Goal: Information Seeking & Learning: Learn about a topic

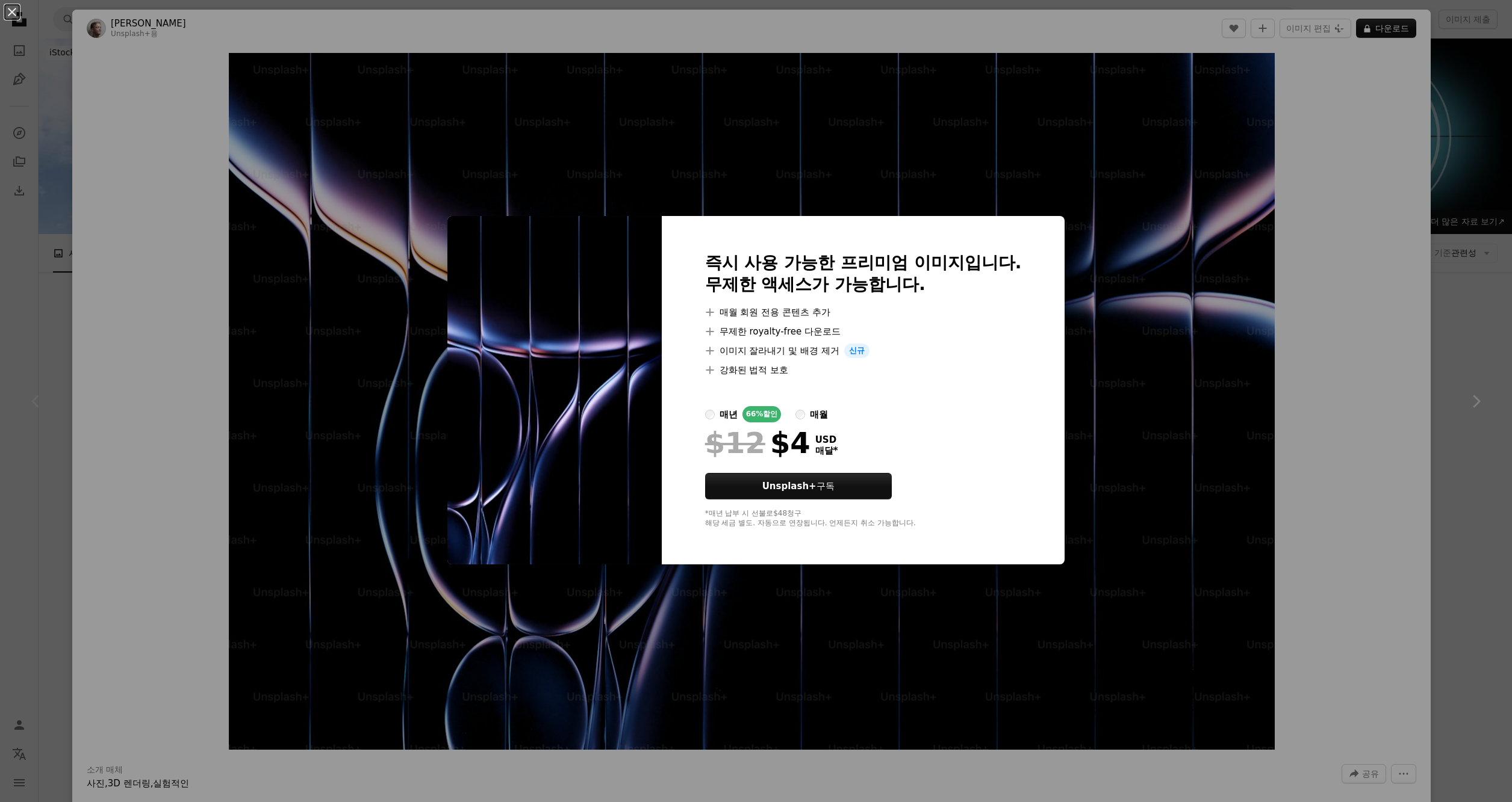
click at [974, 389] on div at bounding box center [863, 391] width 317 height 29
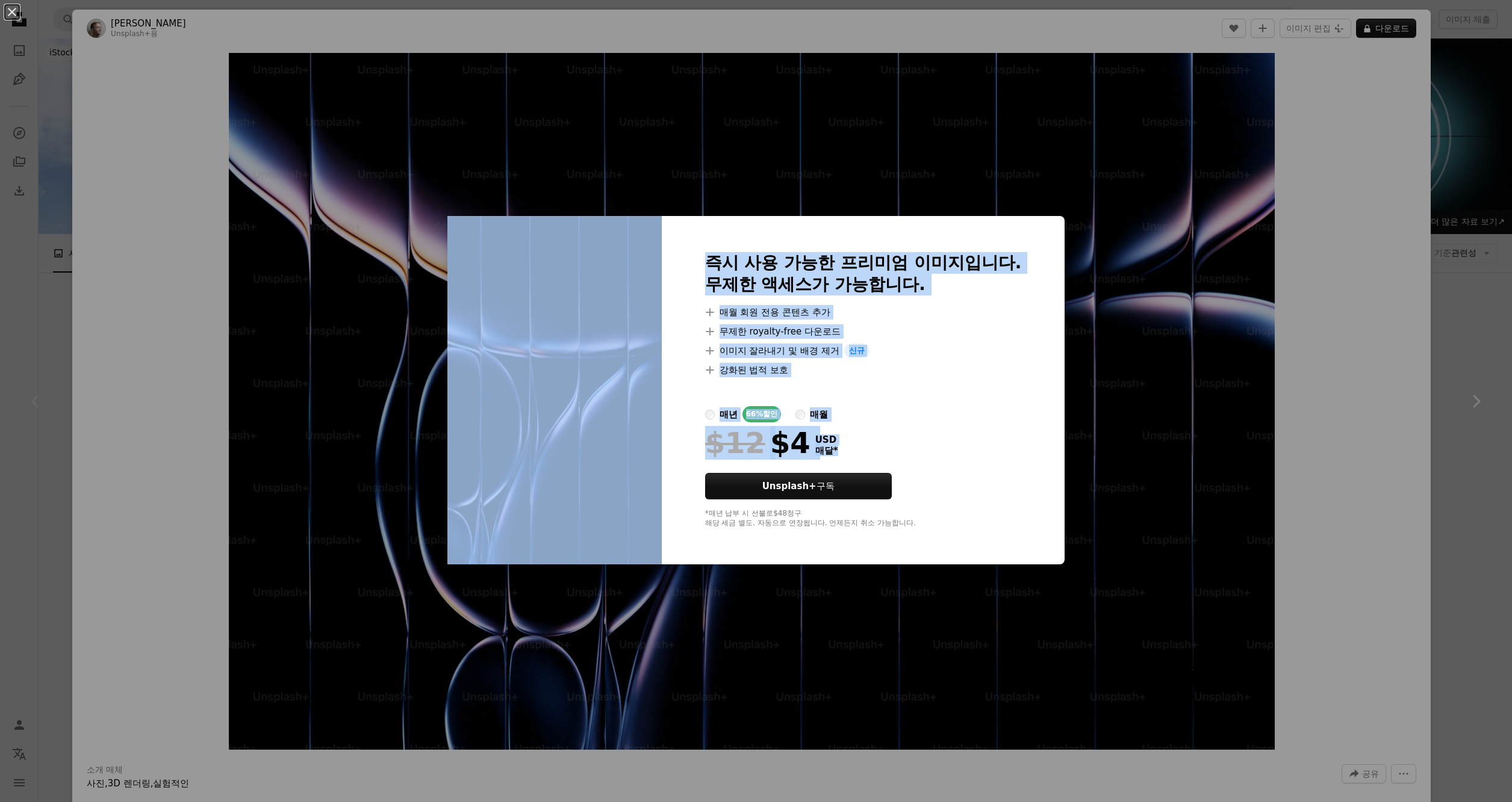
drag, startPoint x: 982, startPoint y: 444, endPoint x: 627, endPoint y: 300, distance: 383.1
click at [543, 329] on div "즉시 사용 가능한 프리미엄 이미지입니다. 무제한 액세스가 가능합니다. A plus sign 매월 회원 전용 콘텐츠 추가 A plus sign …" at bounding box center [756, 391] width 617 height 349
click at [190, 173] on div "An X shape 즉시 사용 가능한 프리미엄 이미지입니다. 무제한 액세스가 가능합니다. A plus sign 매월 회원 전용 콘텐츠 추가 A…" at bounding box center [756, 401] width 1512 height 802
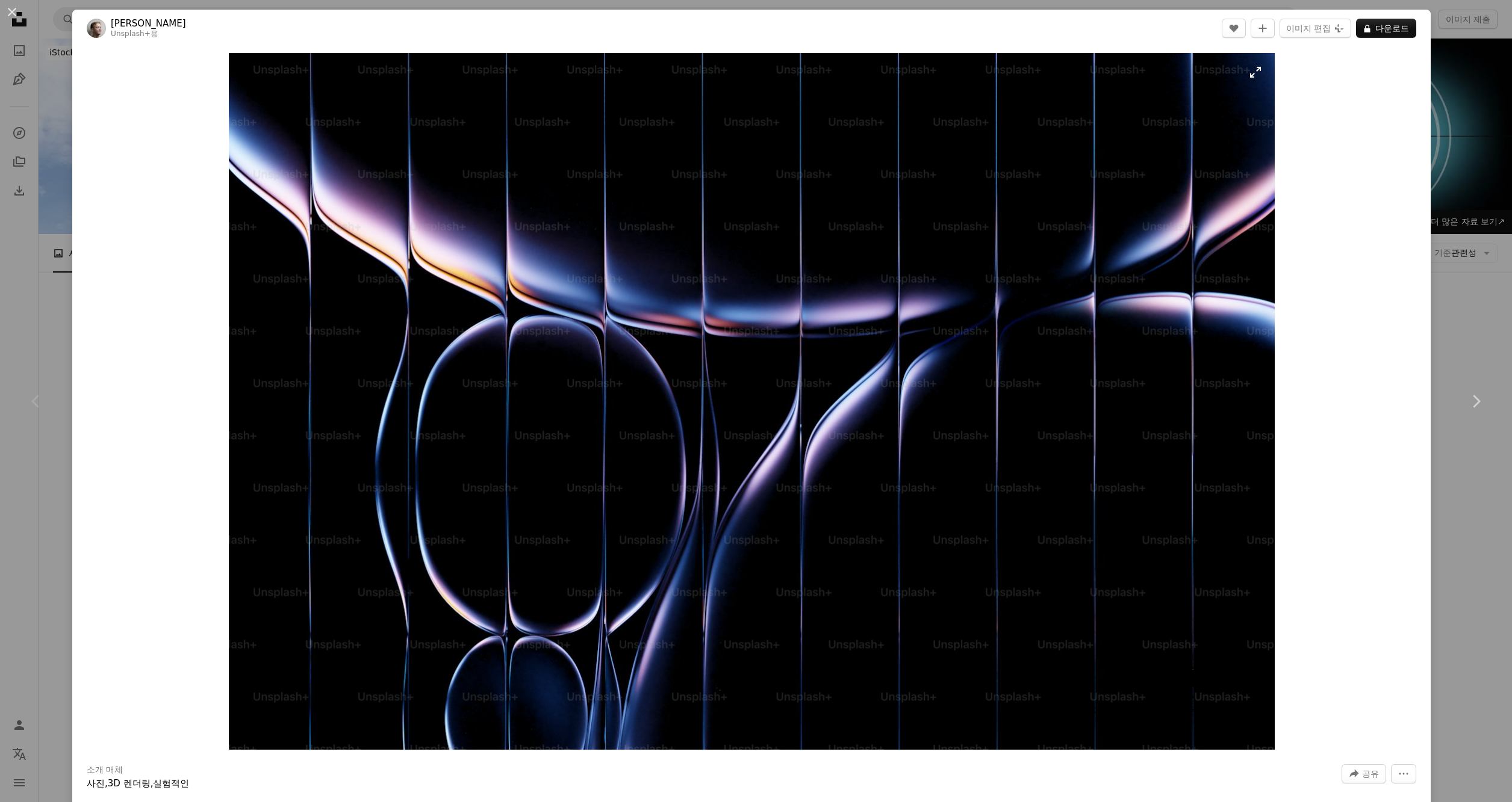
click at [1060, 451] on img "이 이미지 확대" at bounding box center [751, 401] width 1046 height 697
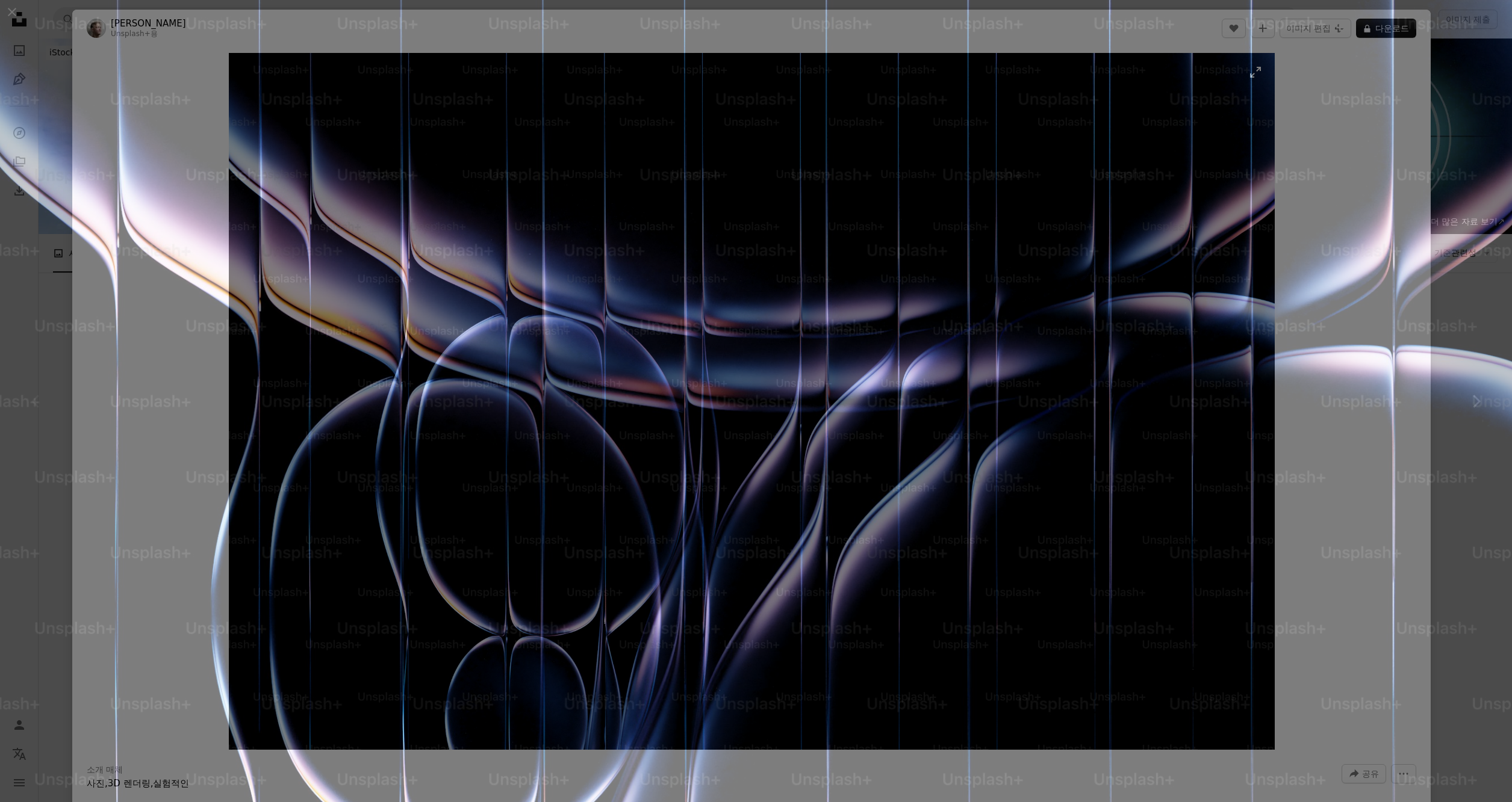
click at [1060, 451] on img "이 이미지 축소" at bounding box center [756, 503] width 1513 height 1008
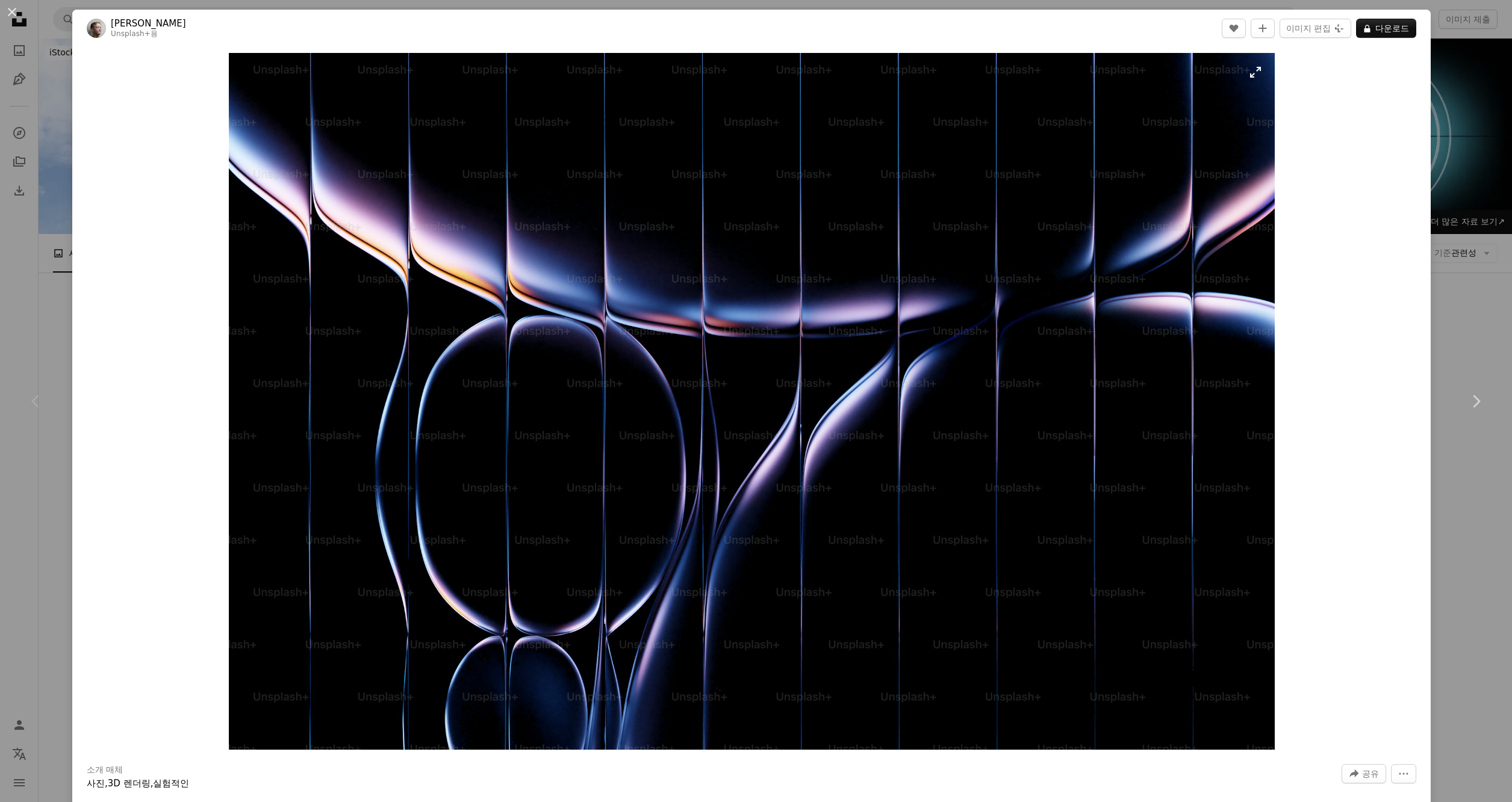
click at [841, 475] on img "이 이미지 확대" at bounding box center [751, 401] width 1046 height 697
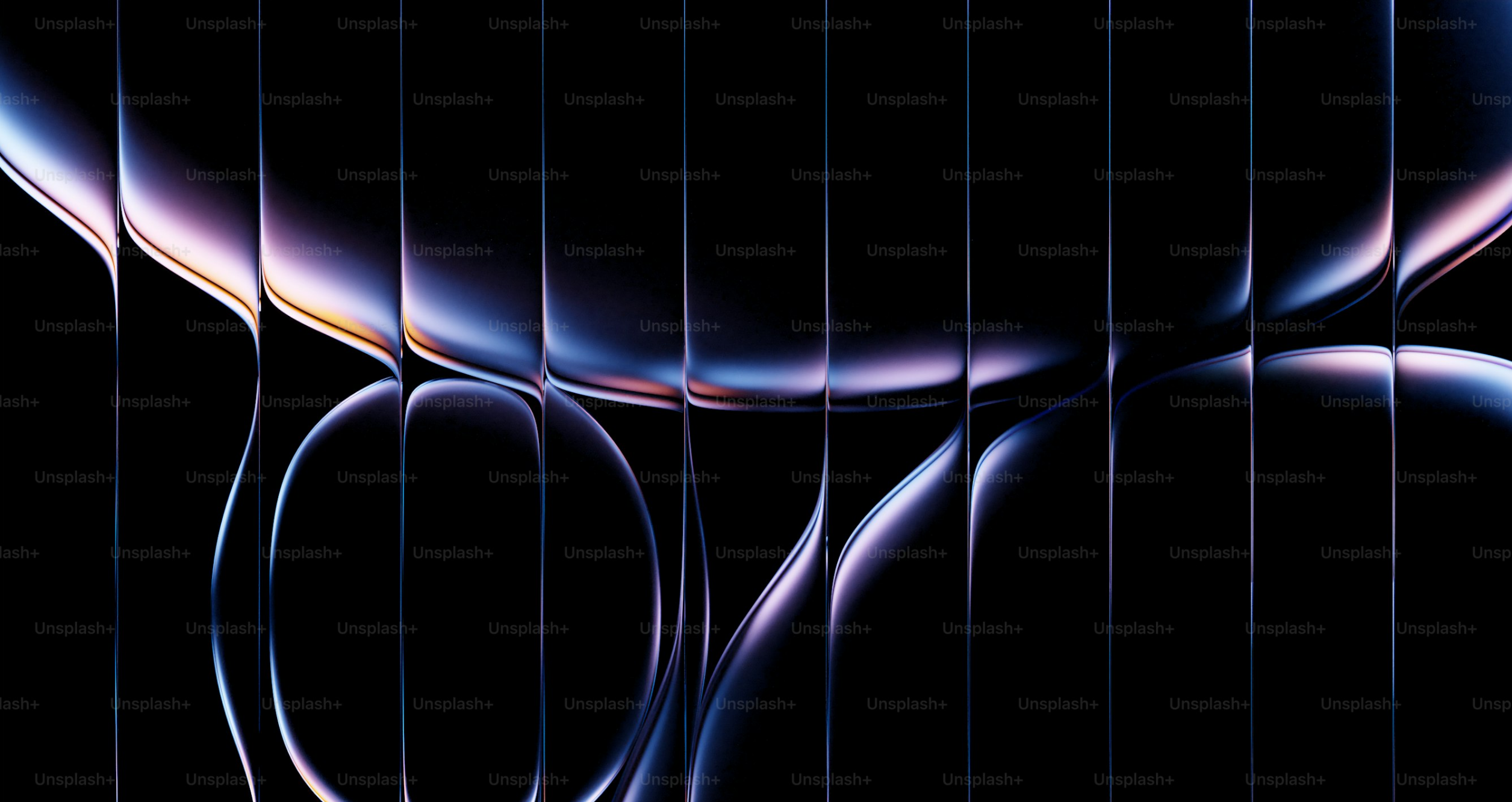
click at [841, 475] on img "이 이미지 축소" at bounding box center [756, 503] width 1513 height 1008
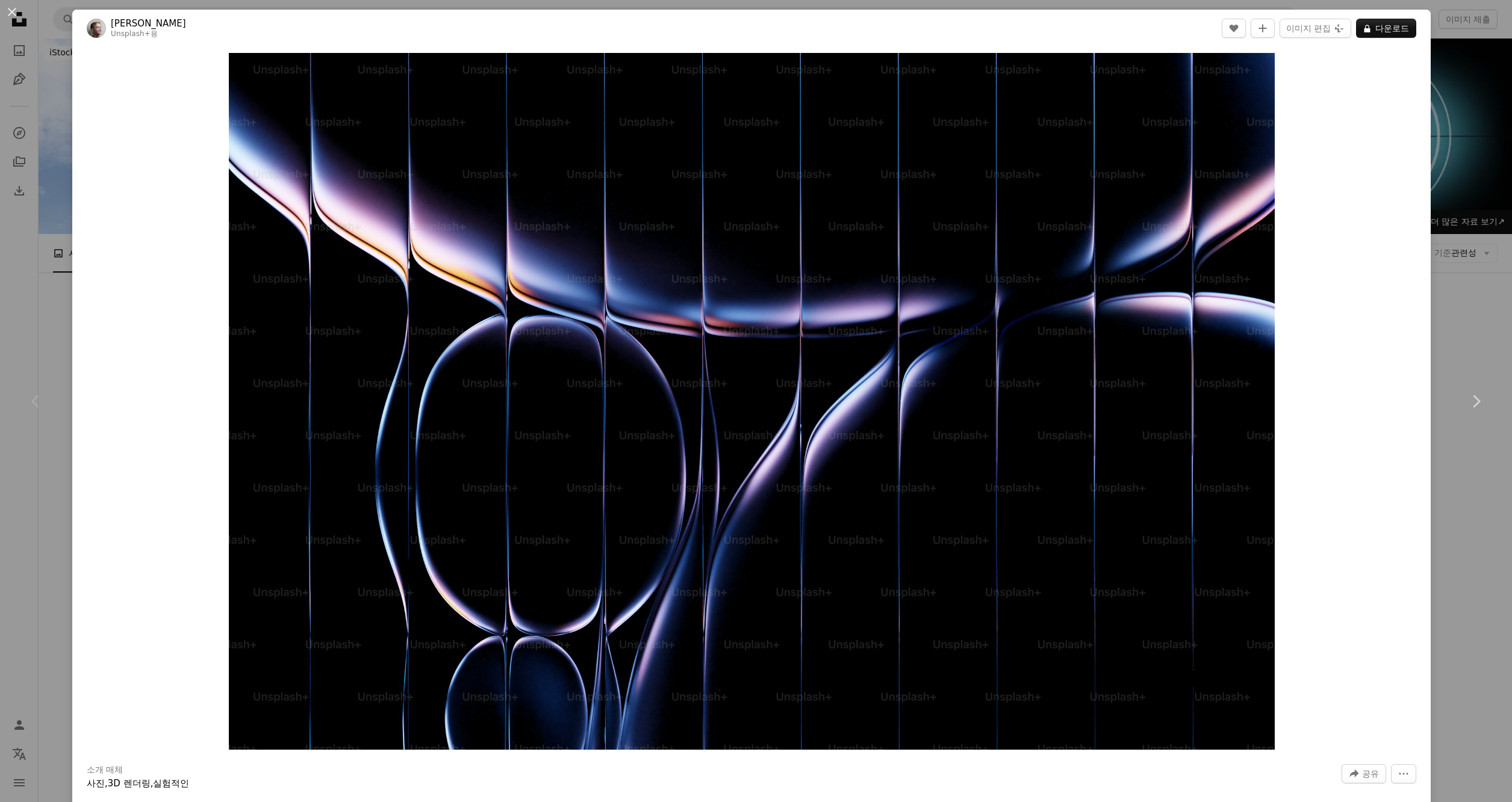
click at [45, 515] on div "An X shape Chevron left Chevron right Almas Salakhov Unsplash+ 용 A heart A plus…" at bounding box center [756, 401] width 1512 height 802
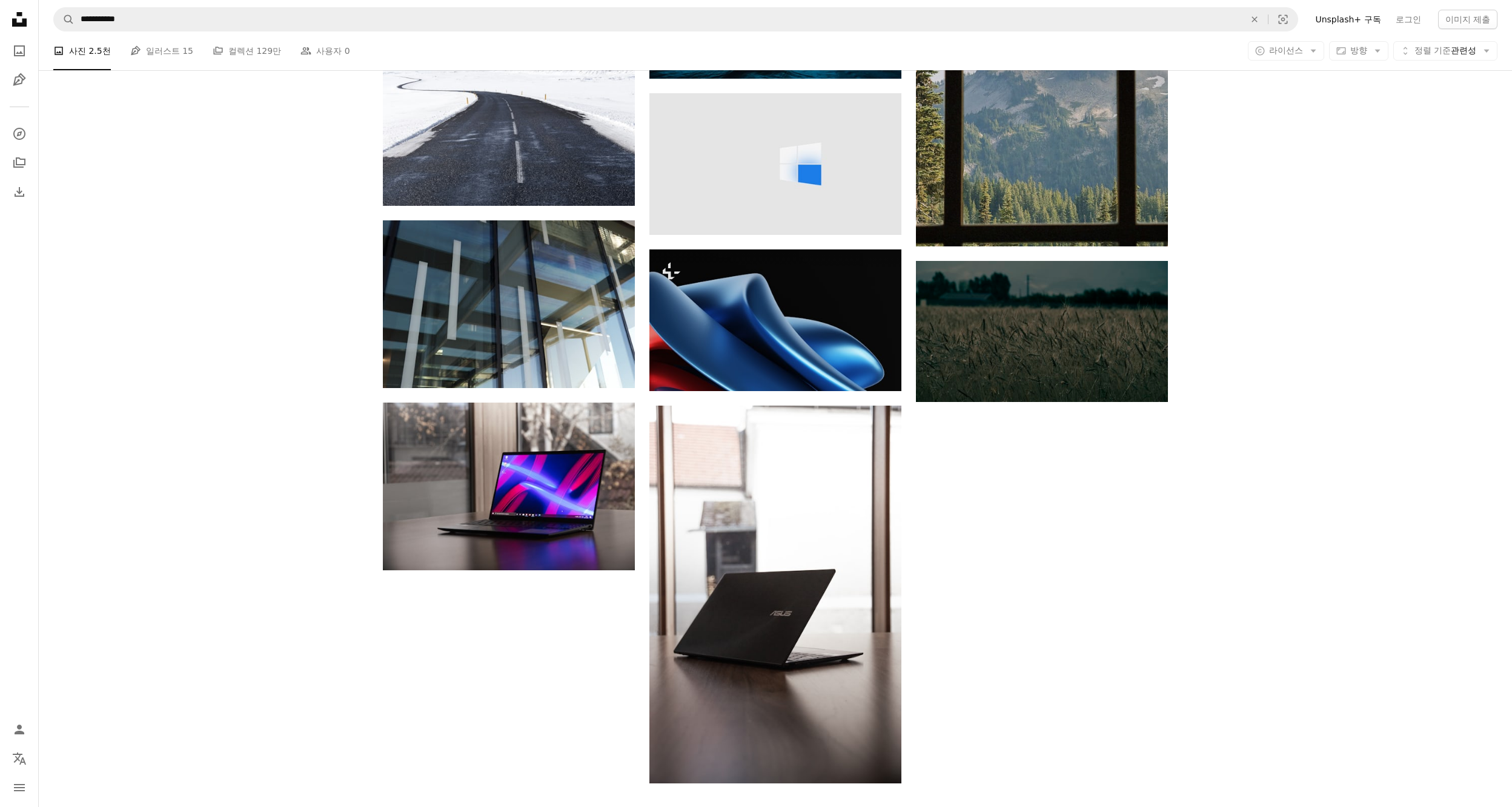
scroll to position [1211, 0]
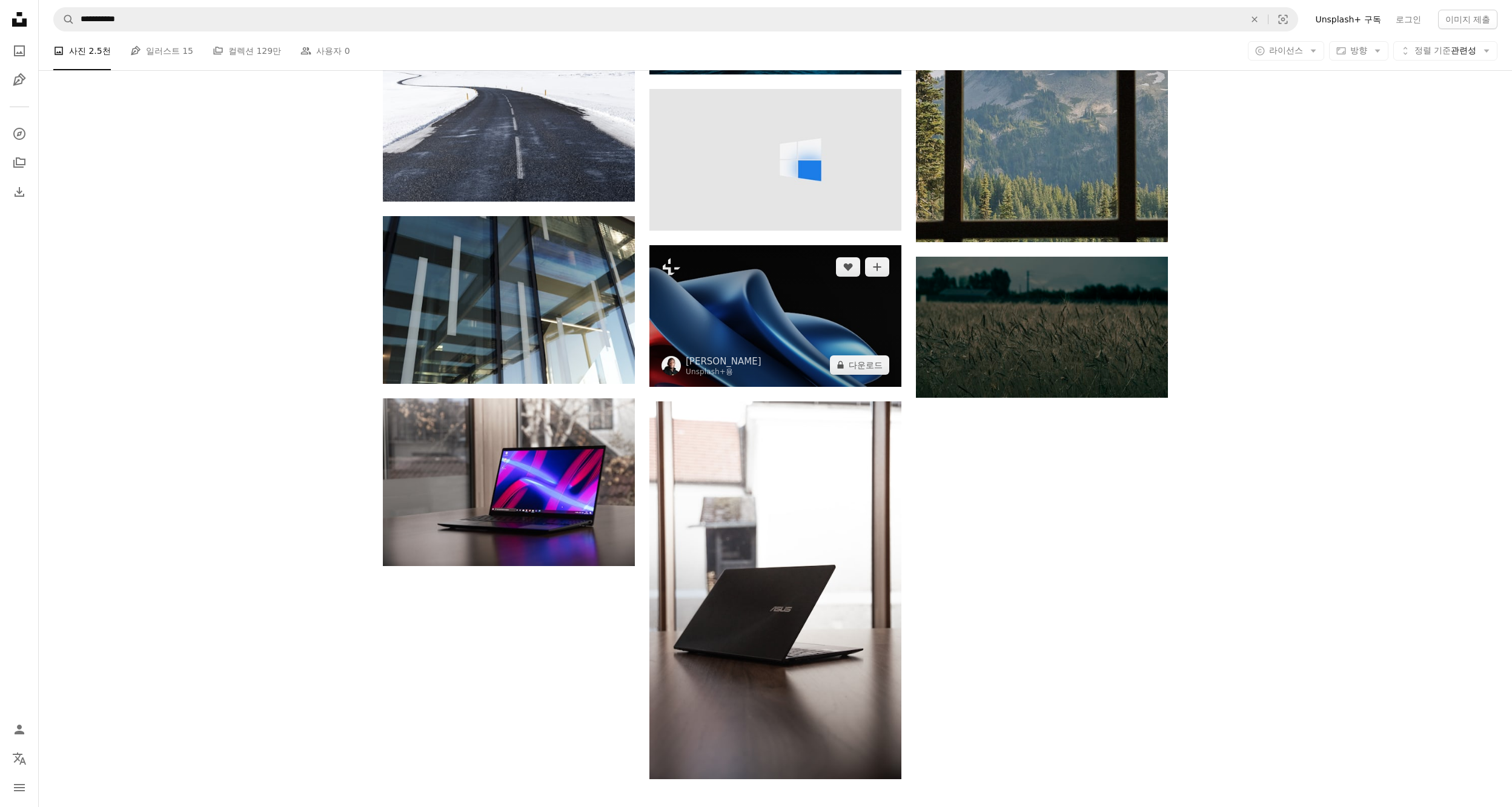
click at [800, 305] on img at bounding box center [775, 316] width 252 height 142
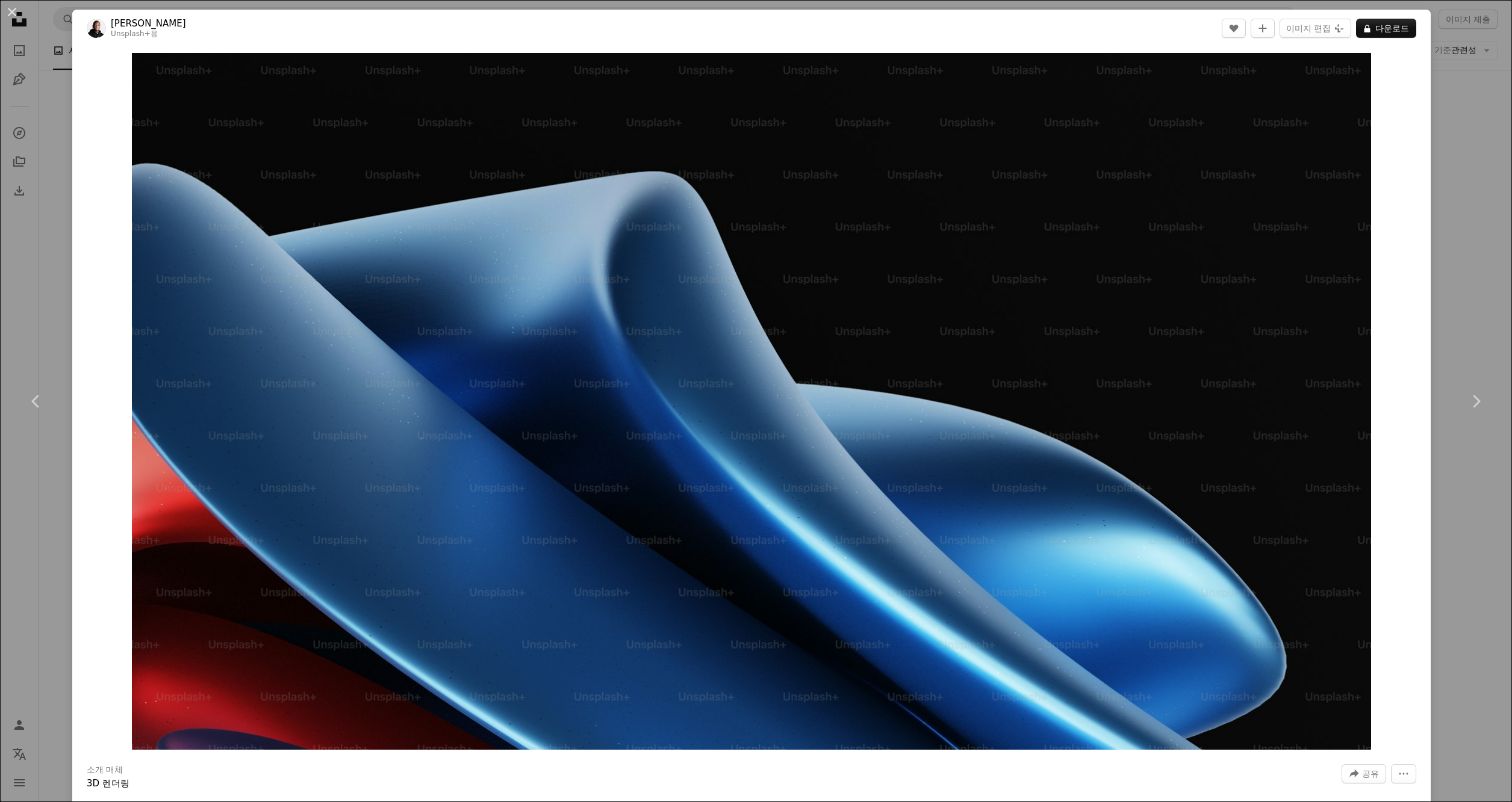
click at [38, 308] on div "An X shape Chevron left Chevron right [PERSON_NAME] Unsplash+ 용 A heart A plus …" at bounding box center [756, 401] width 1512 height 802
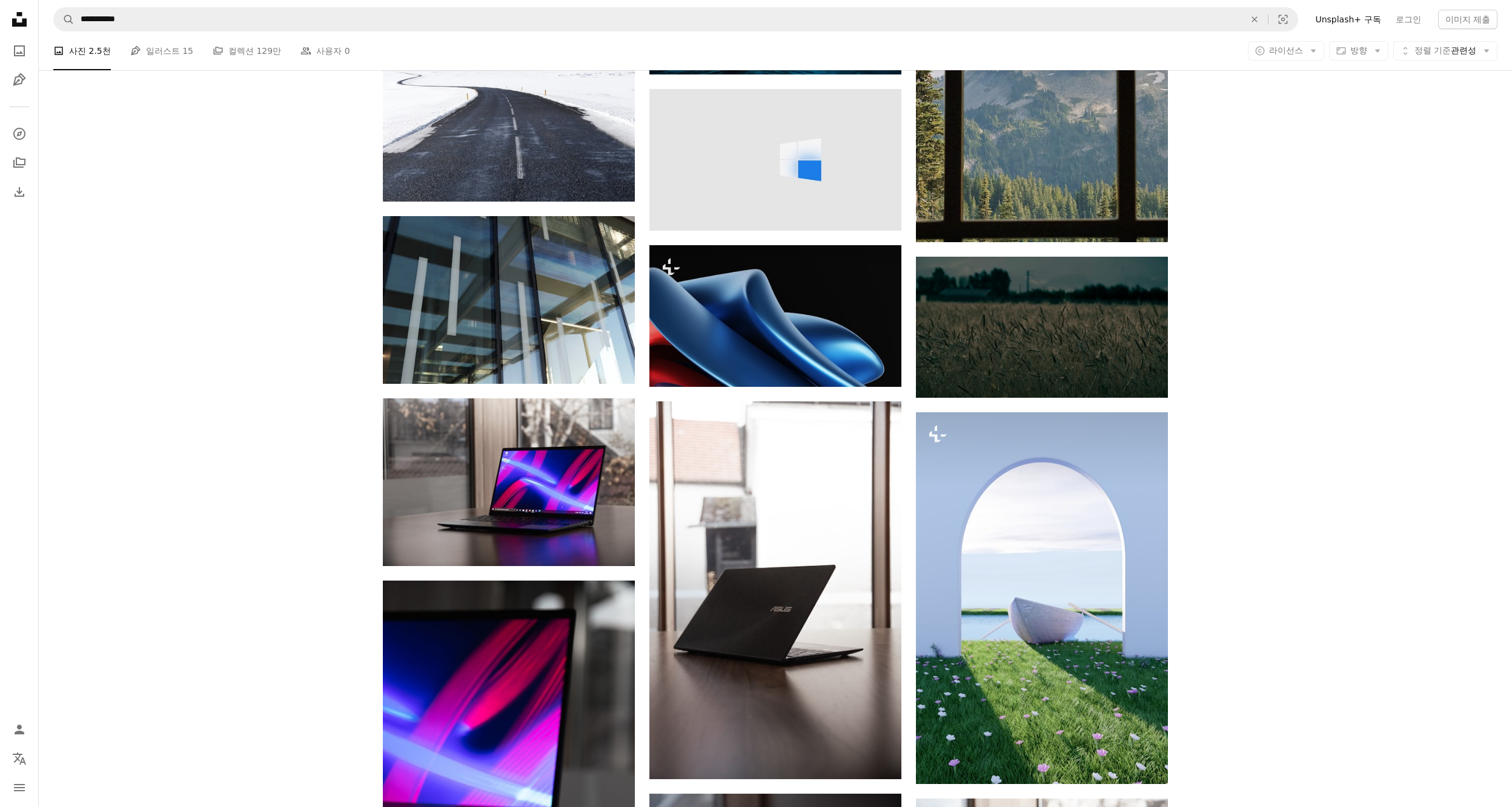
drag, startPoint x: 190, startPoint y: 360, endPoint x: 201, endPoint y: 364, distance: 11.7
